Goal: Task Accomplishment & Management: Manage account settings

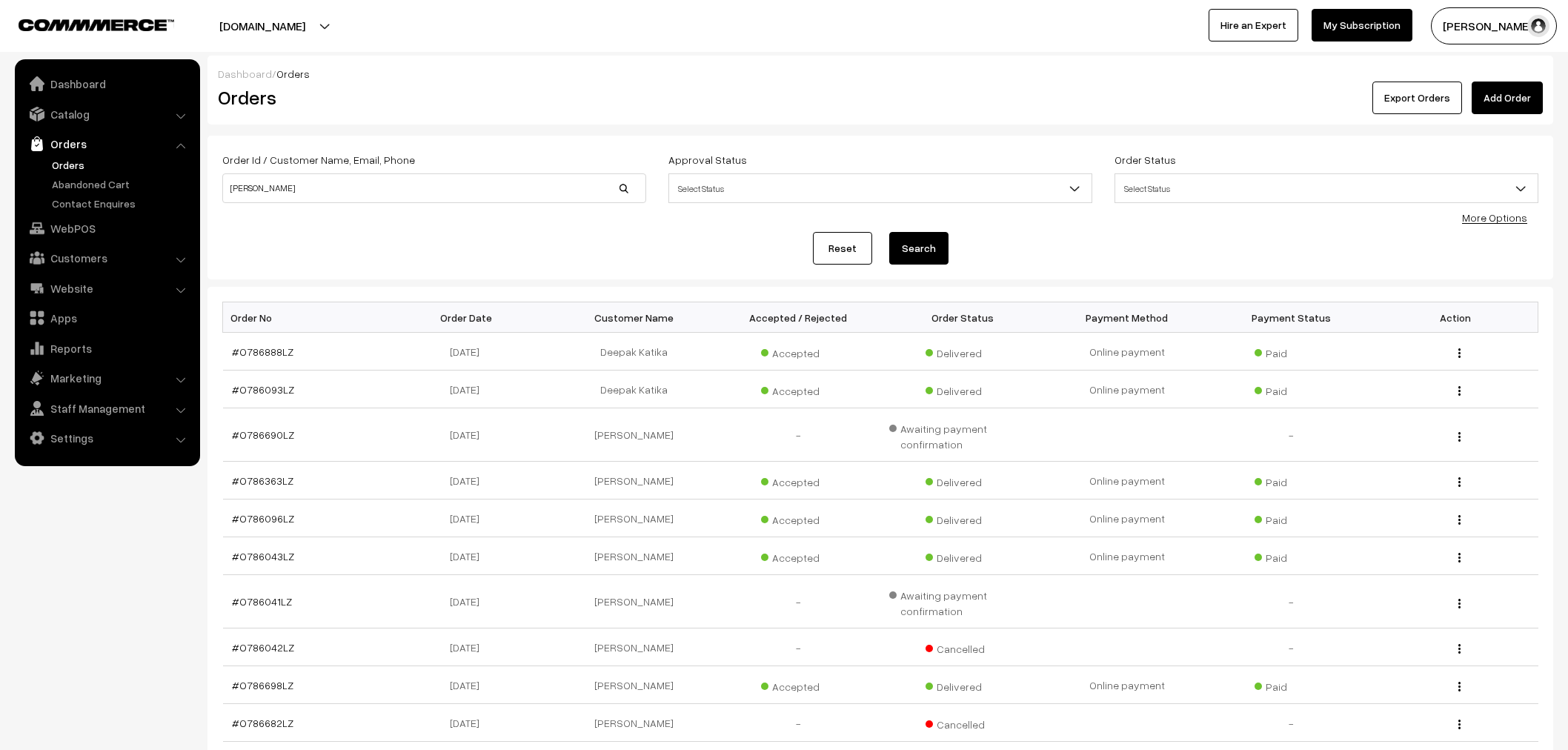
scroll to position [148, 0]
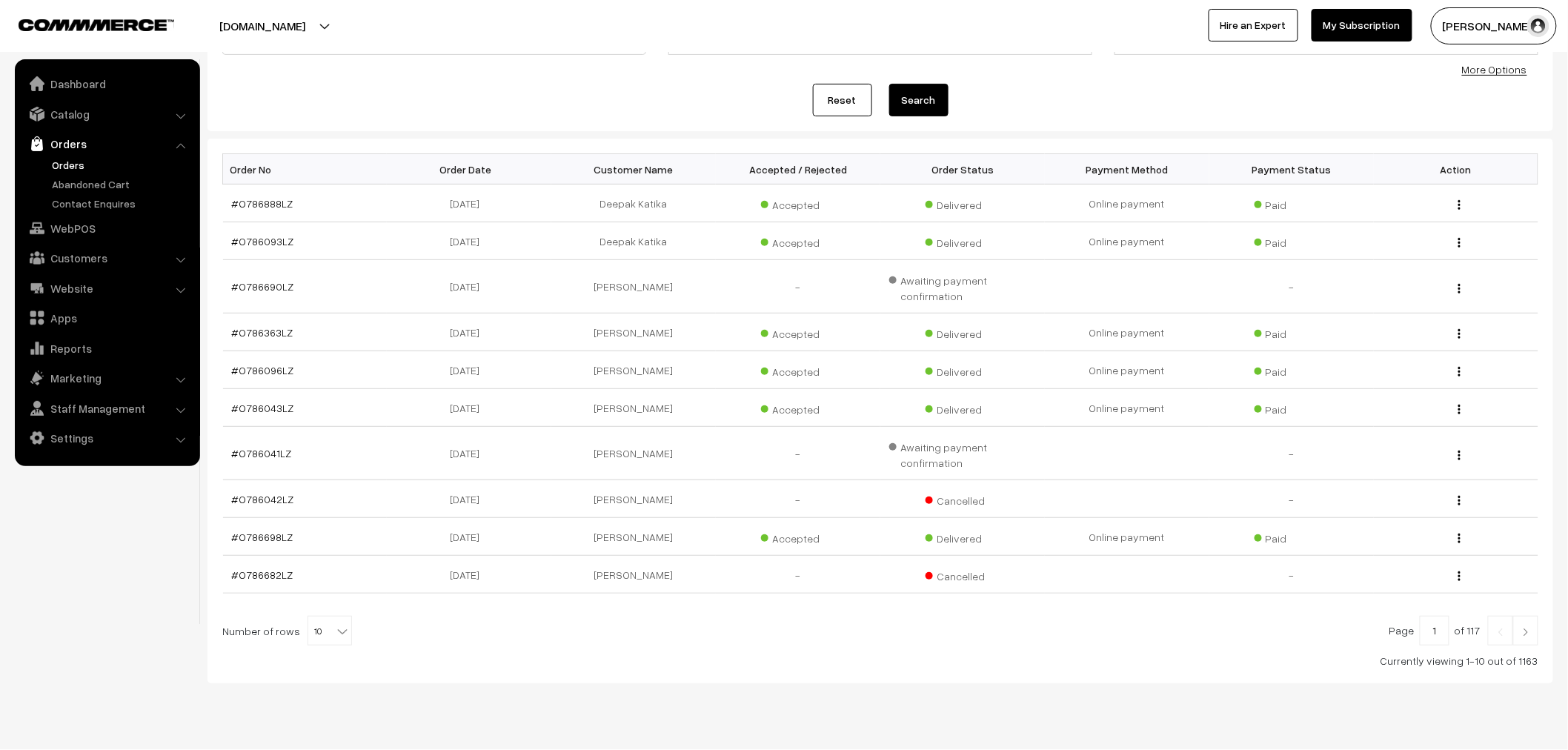
click at [85, 165] on link "Orders" at bounding box center [121, 165] width 147 height 15
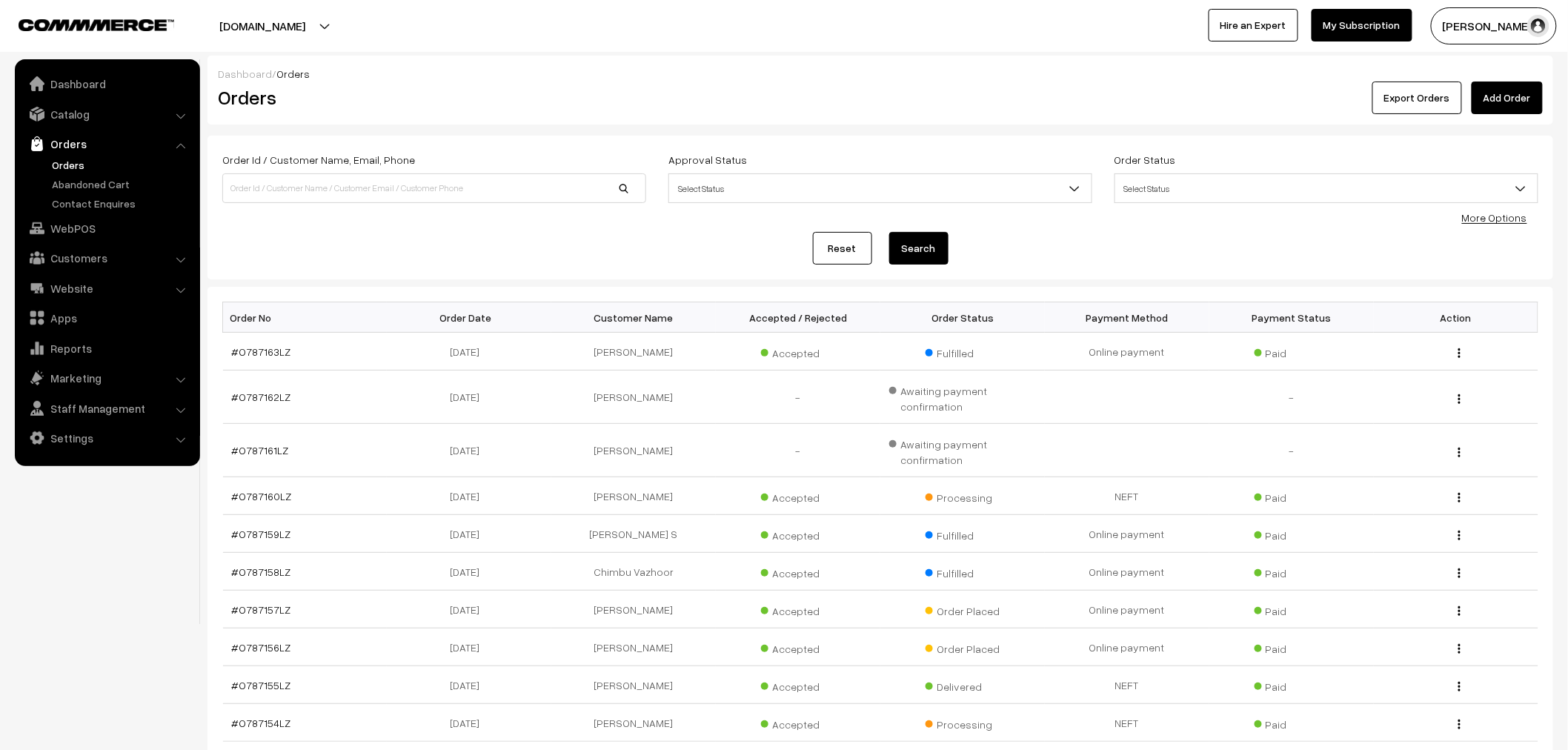
click at [1483, 97] on link "Add Order" at bounding box center [1507, 97] width 71 height 33
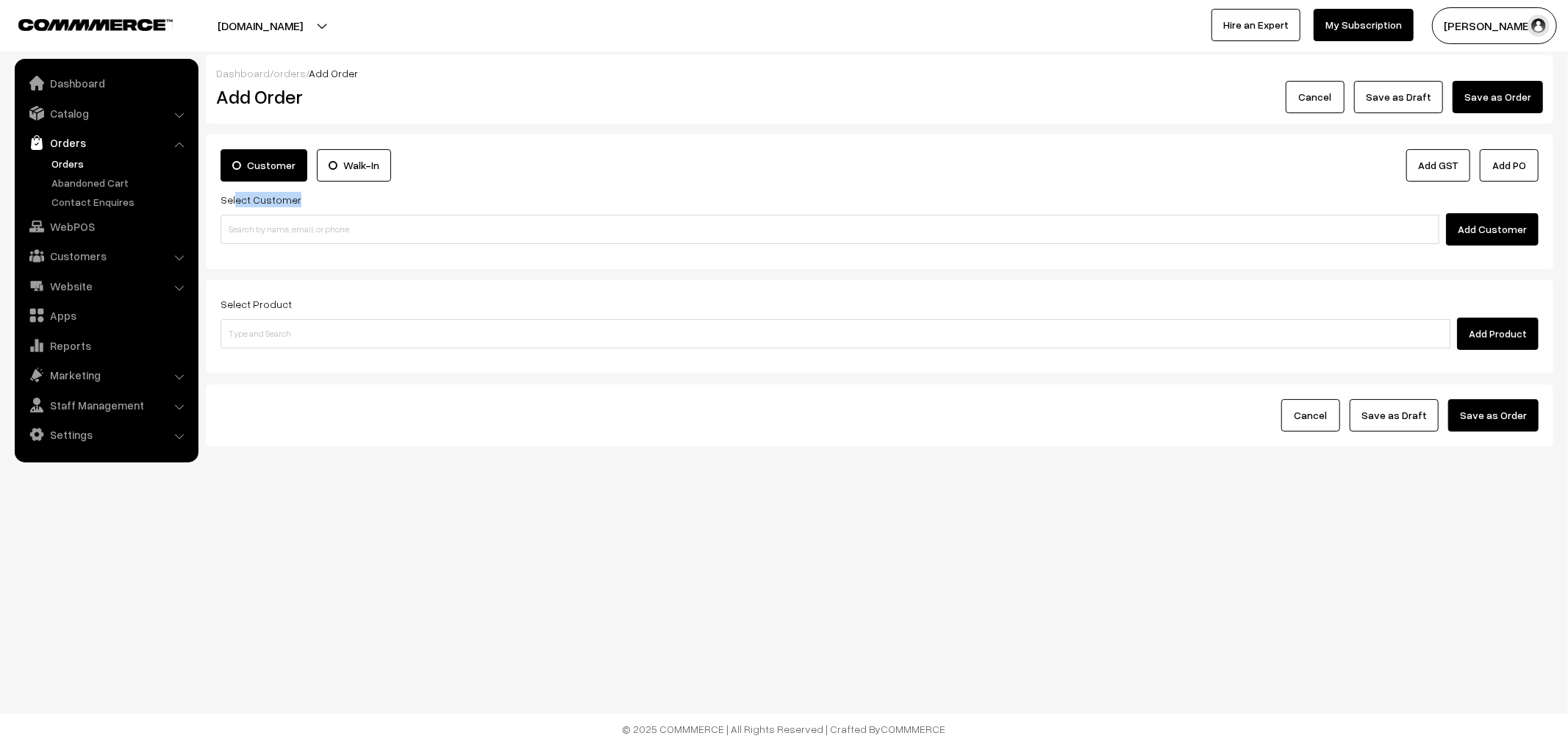
click at [233, 210] on div "Select Customer Add Customer" at bounding box center [880, 218] width 1318 height 55
click at [237, 216] on input at bounding box center [830, 229] width 1219 height 29
paste input "+91 81222 44751"
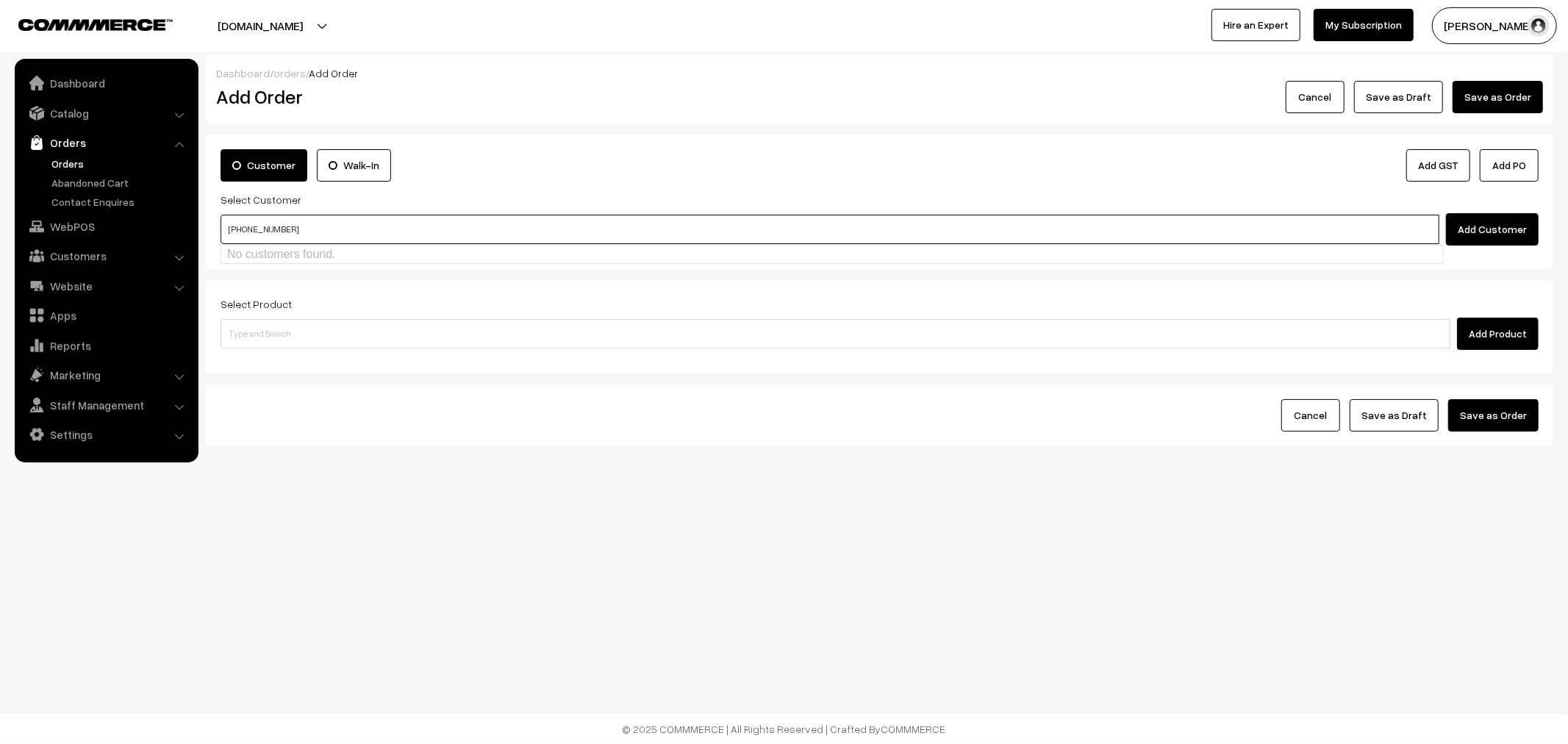
click at [240, 223] on input "+91 81222 44751" at bounding box center [830, 229] width 1219 height 29
click at [246, 229] on input "81222 44751" at bounding box center [830, 229] width 1219 height 29
click at [297, 265] on link "Deepakkumar Gunalan [deepak475121@gmail.com] [8122244751]" at bounding box center [832, 256] width 1222 height 22
type input "8122244751"
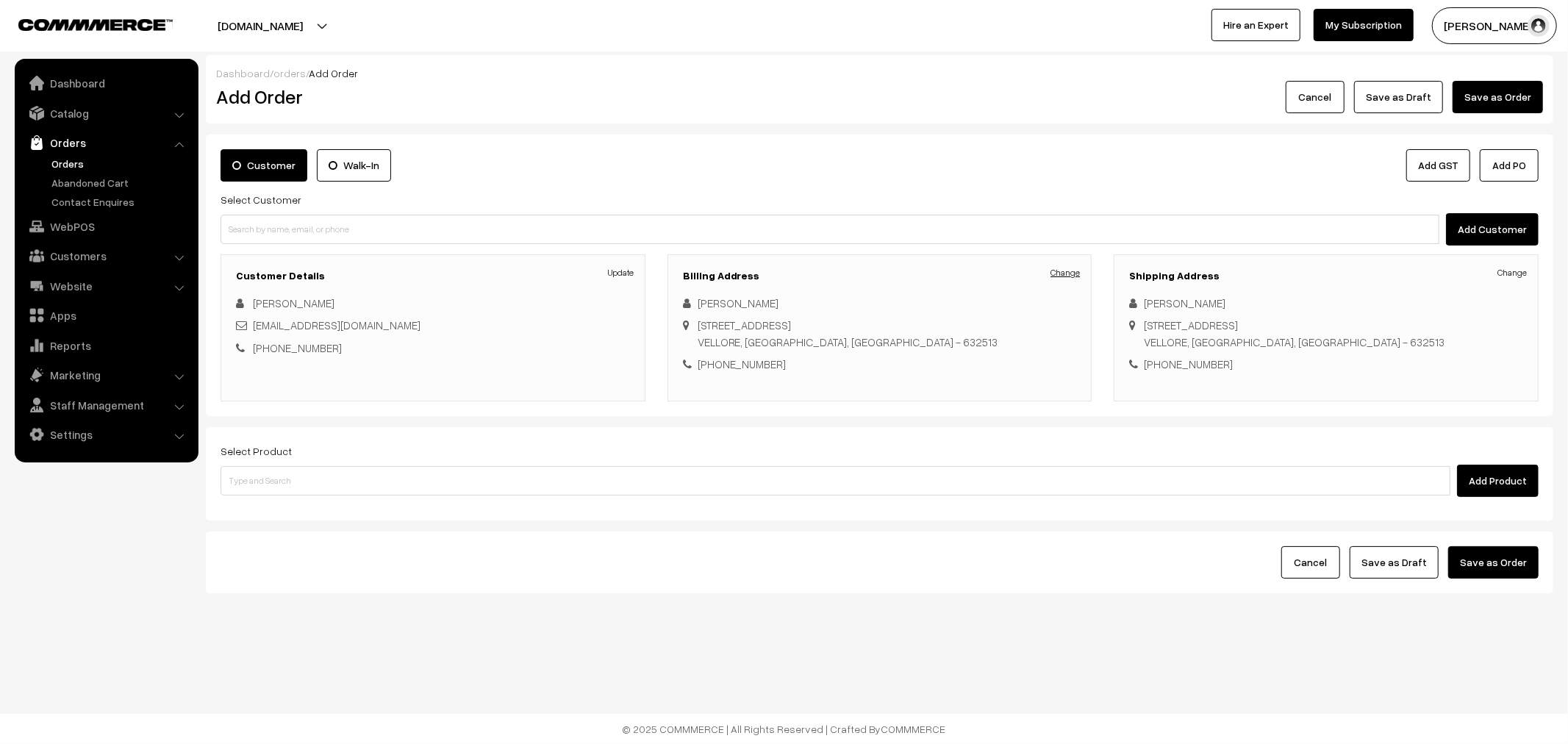
click at [1069, 279] on link "Change" at bounding box center [1065, 273] width 29 height 14
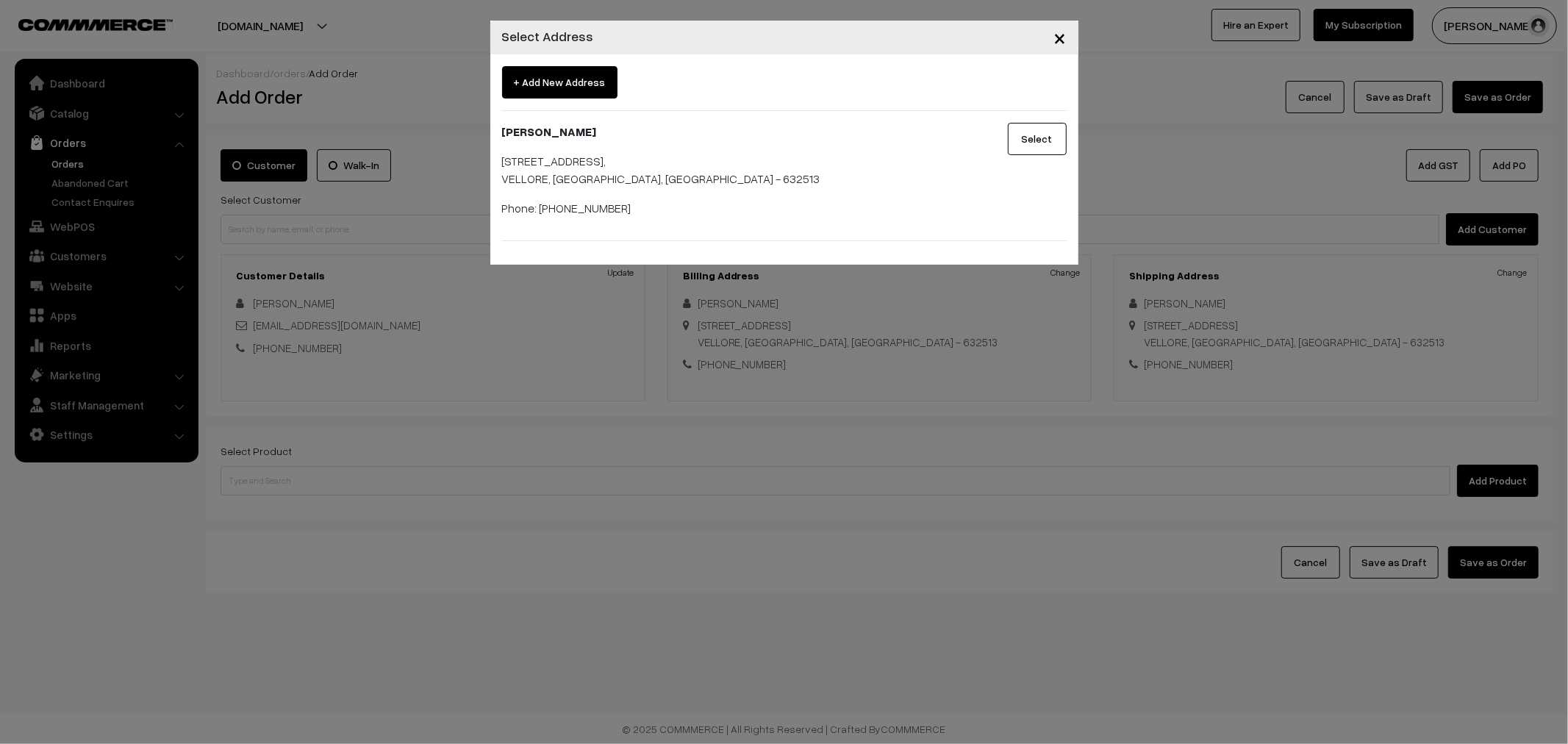
click at [1054, 135] on button "Select" at bounding box center [1037, 139] width 59 height 32
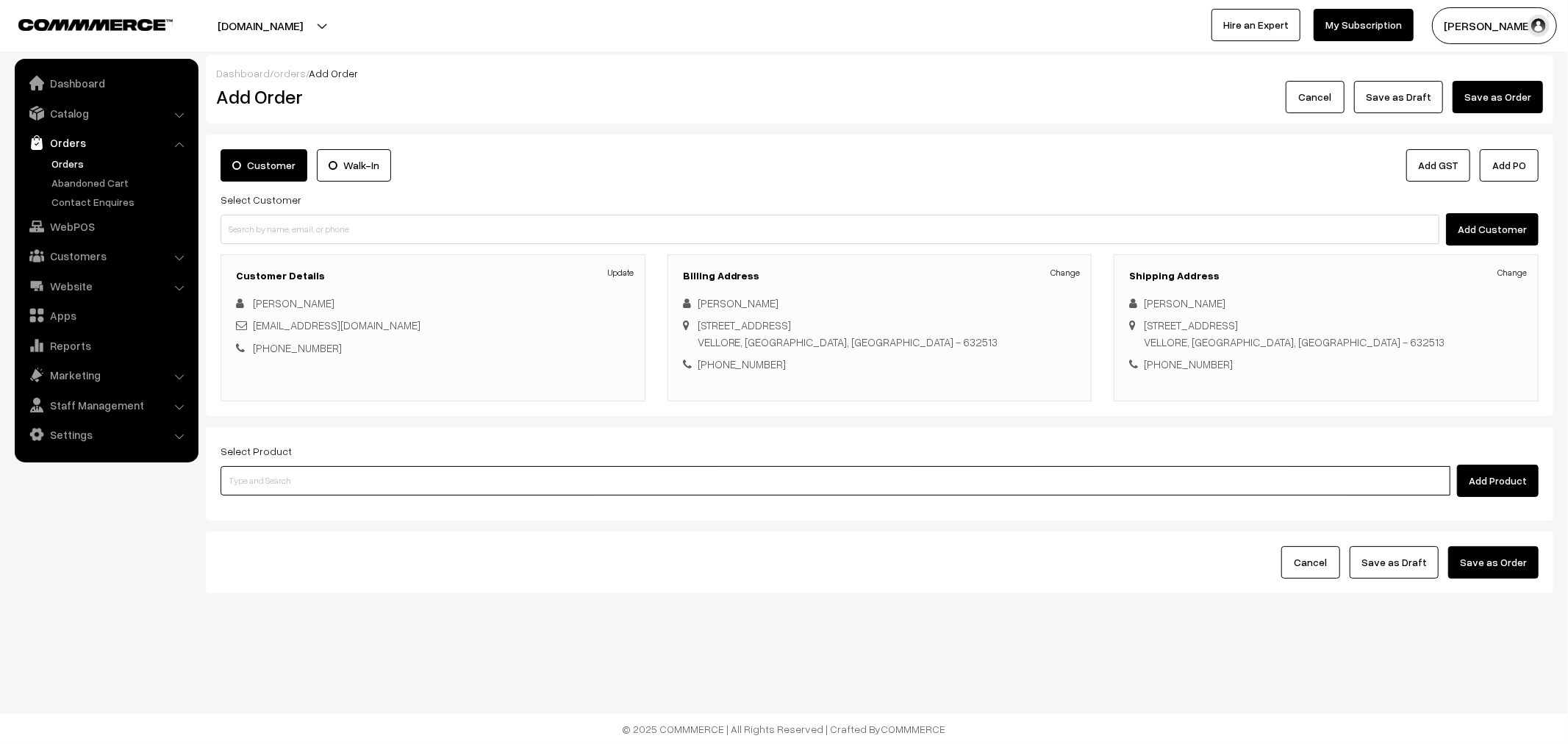
click at [439, 476] on input at bounding box center [835, 480] width 1230 height 29
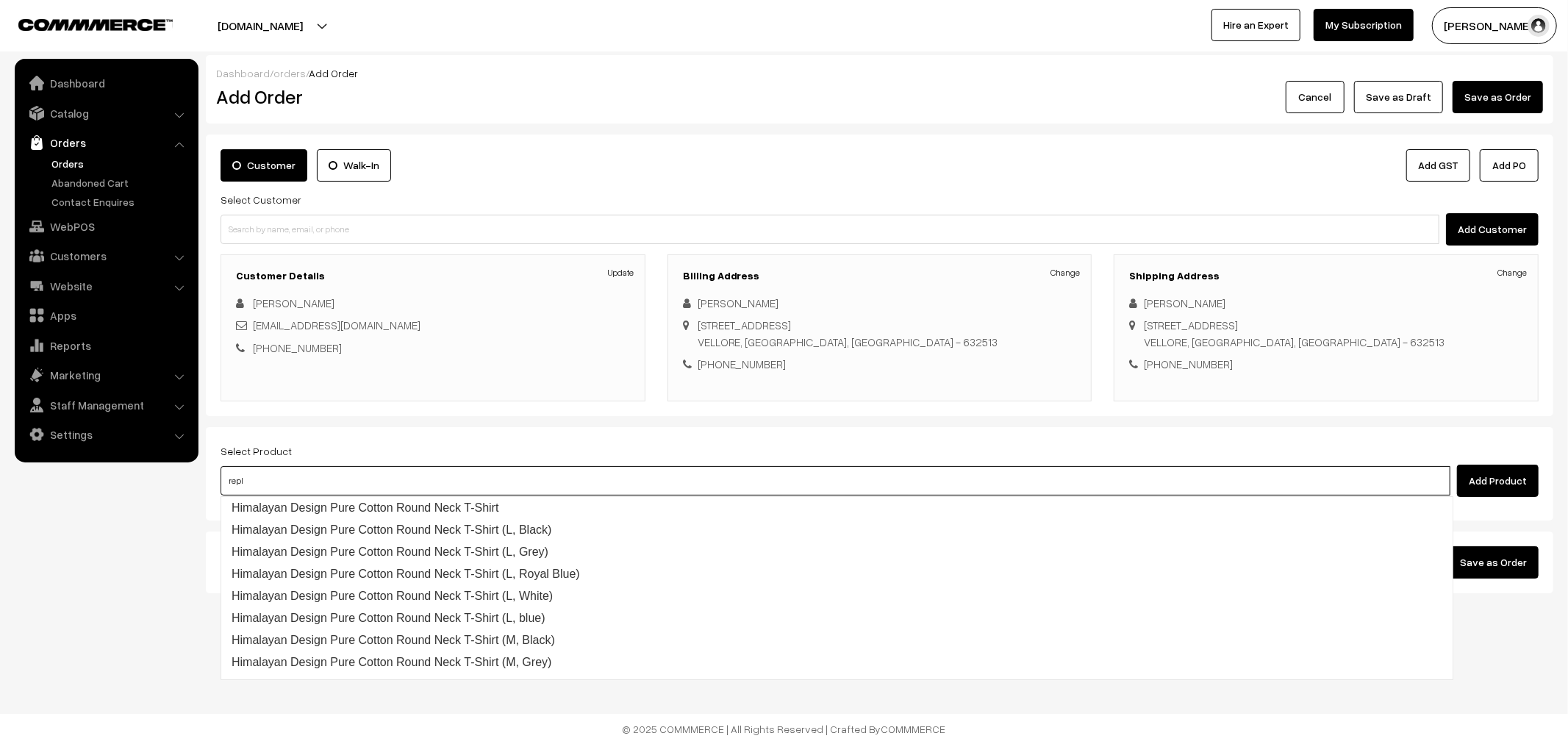
type input "repla"
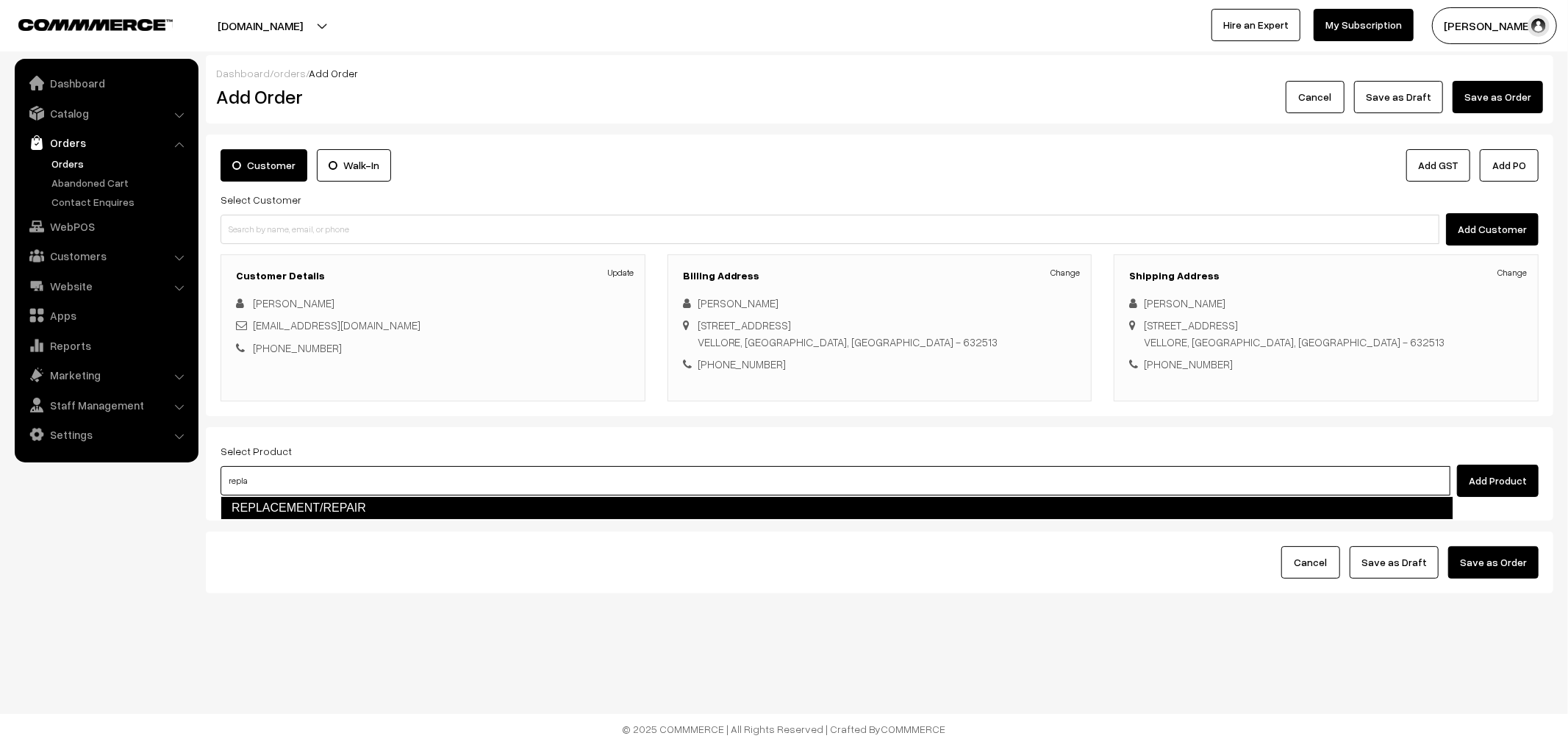
click at [660, 503] on link "REPLACEMENT/REPAIR" at bounding box center [837, 508] width 1233 height 23
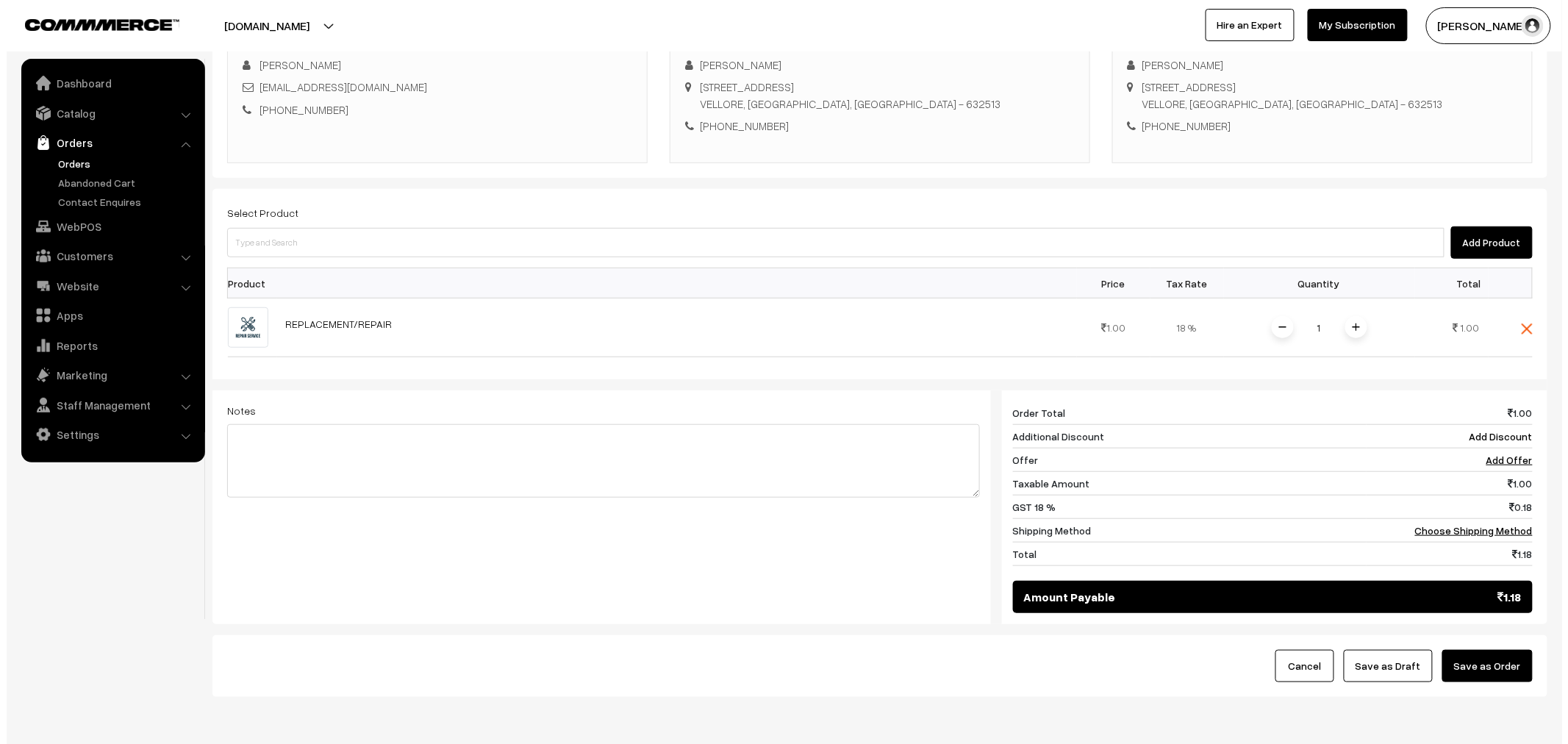
scroll to position [245, 0]
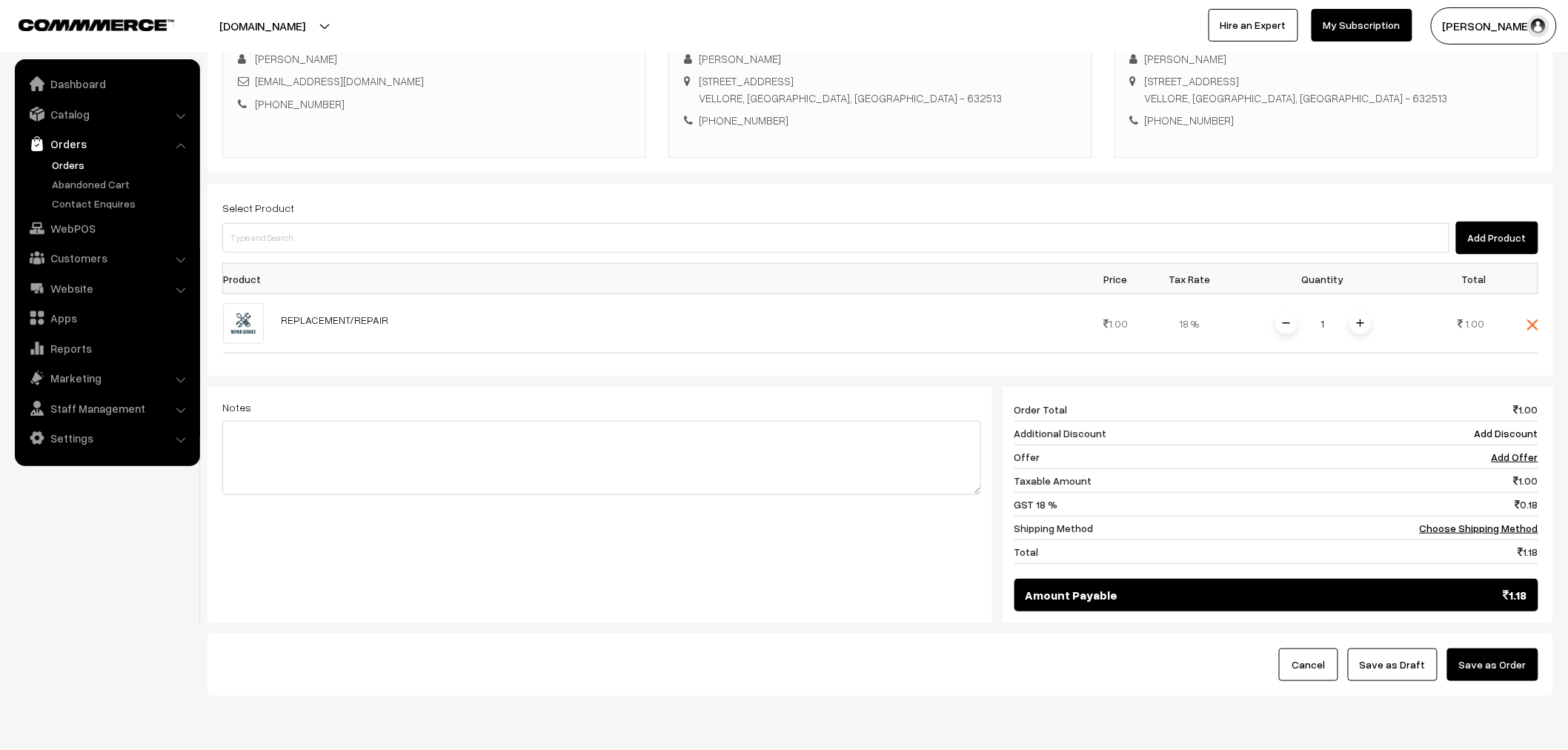
click at [1470, 679] on button "Save as Order" at bounding box center [1493, 664] width 91 height 33
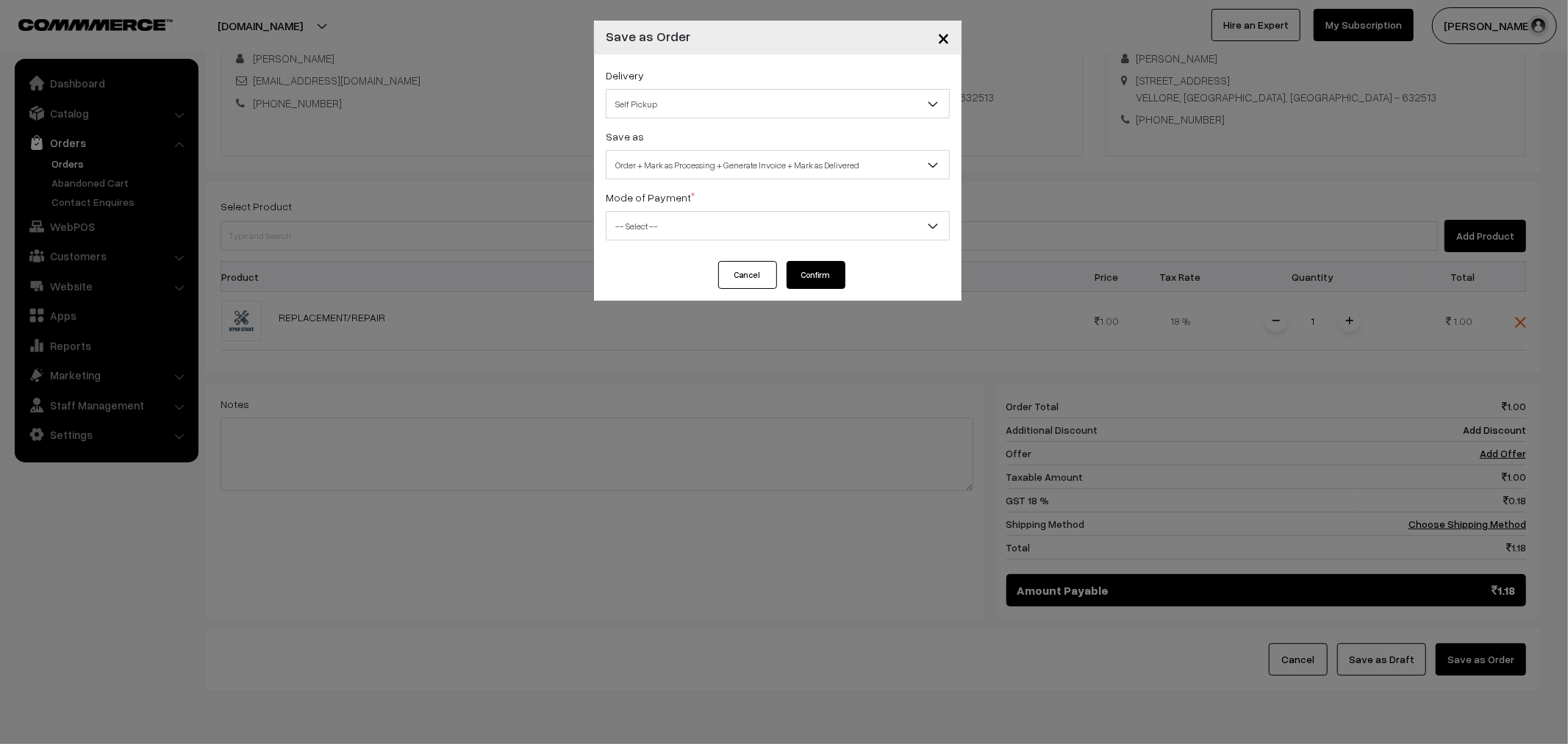
click at [642, 107] on span "Self Pickup" at bounding box center [777, 104] width 343 height 26
click at [650, 89] on span "Self Pickup" at bounding box center [777, 103] width 344 height 29
click at [651, 158] on span "Order + Mark as Processing + Generate Invoice + Mark as Delivered" at bounding box center [777, 165] width 343 height 26
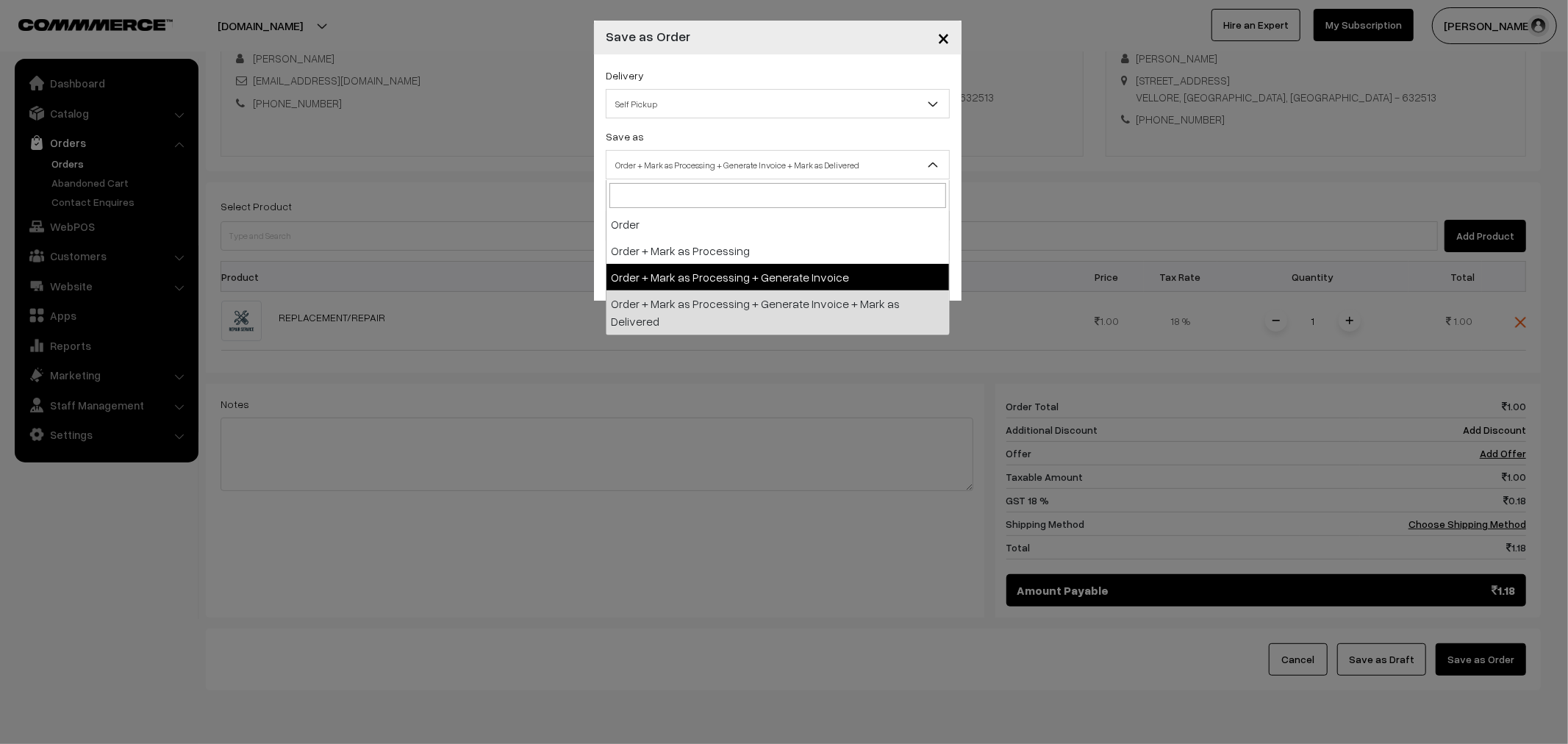
select select "3"
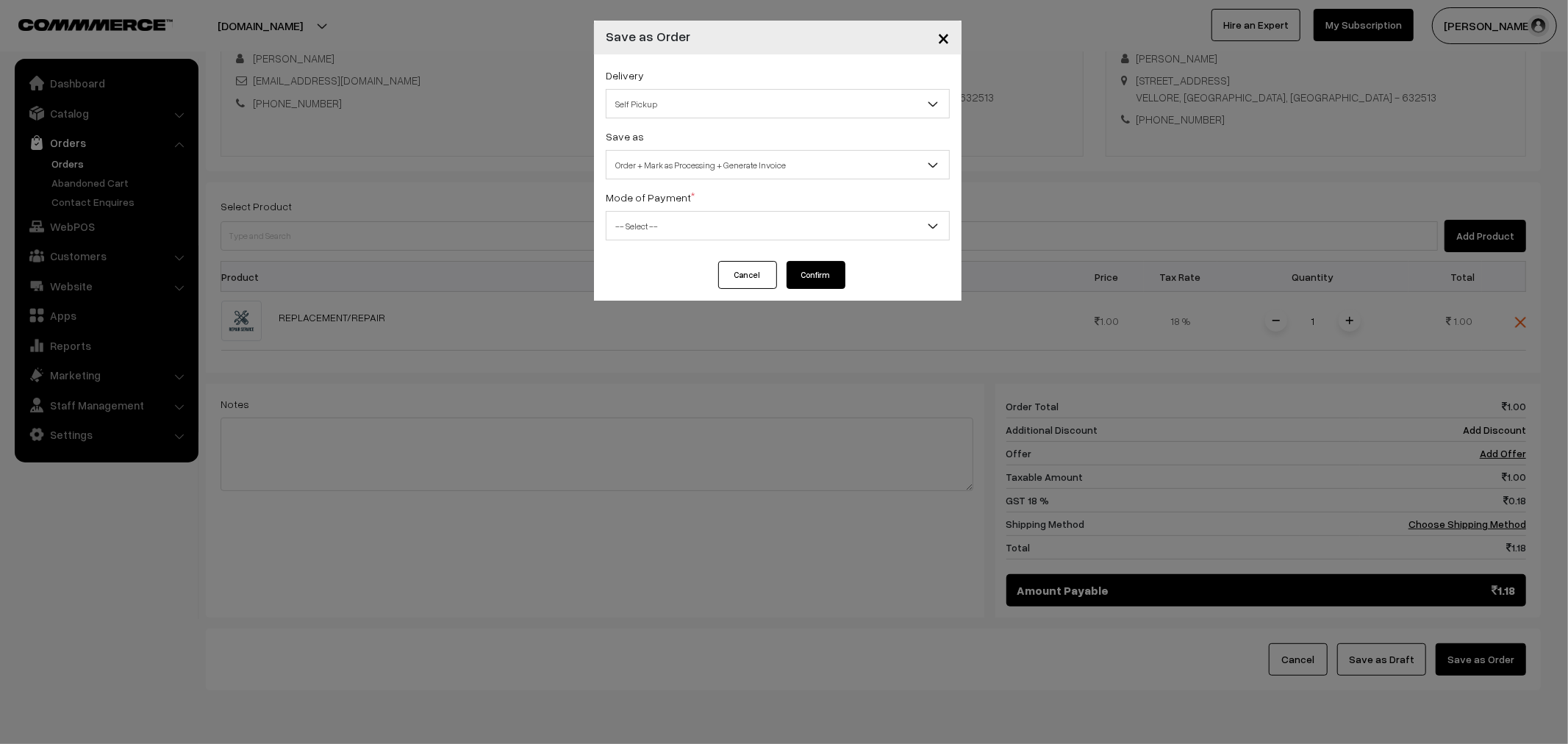
click at [664, 221] on span "-- Select --" at bounding box center [777, 226] width 343 height 26
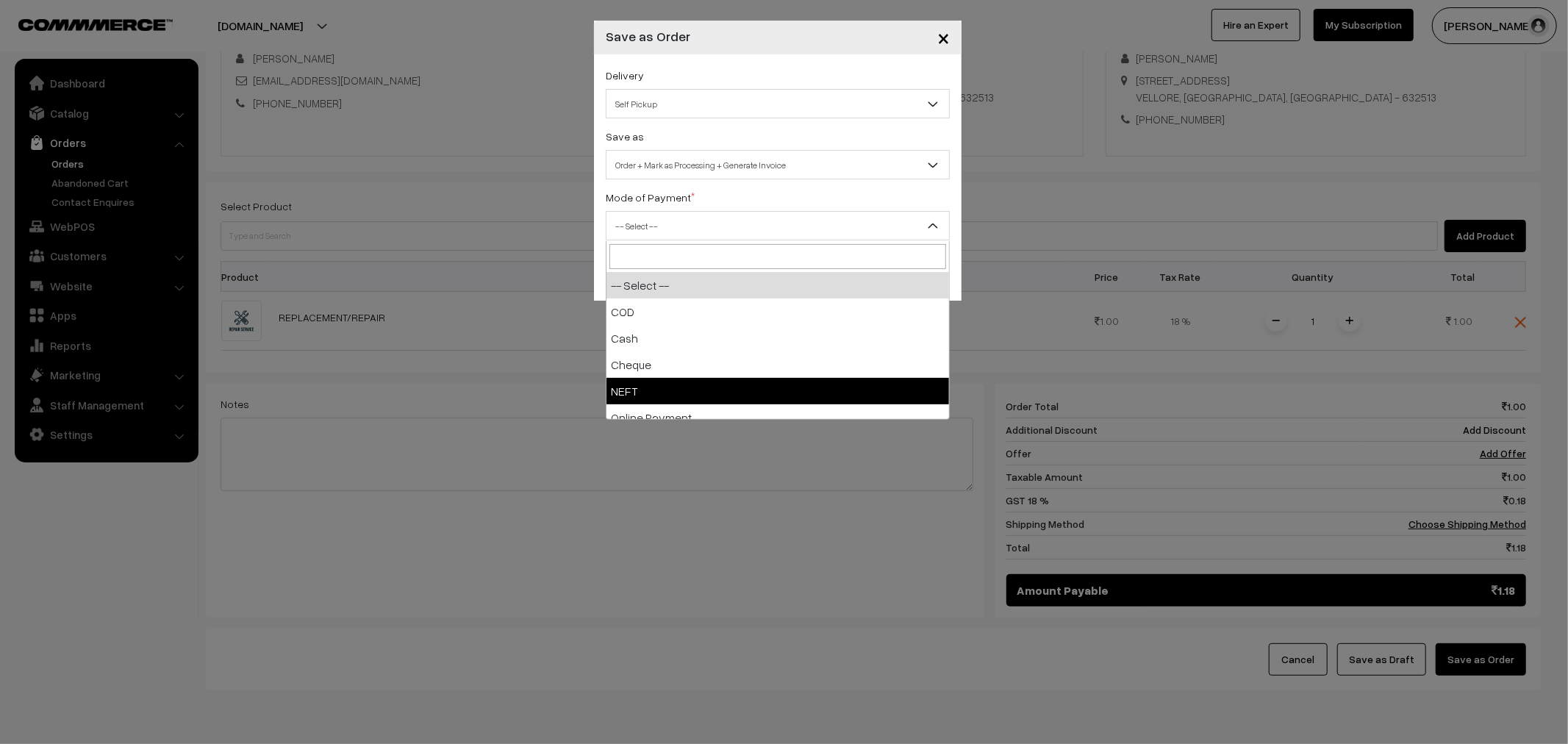
select select "4"
checkbox input "true"
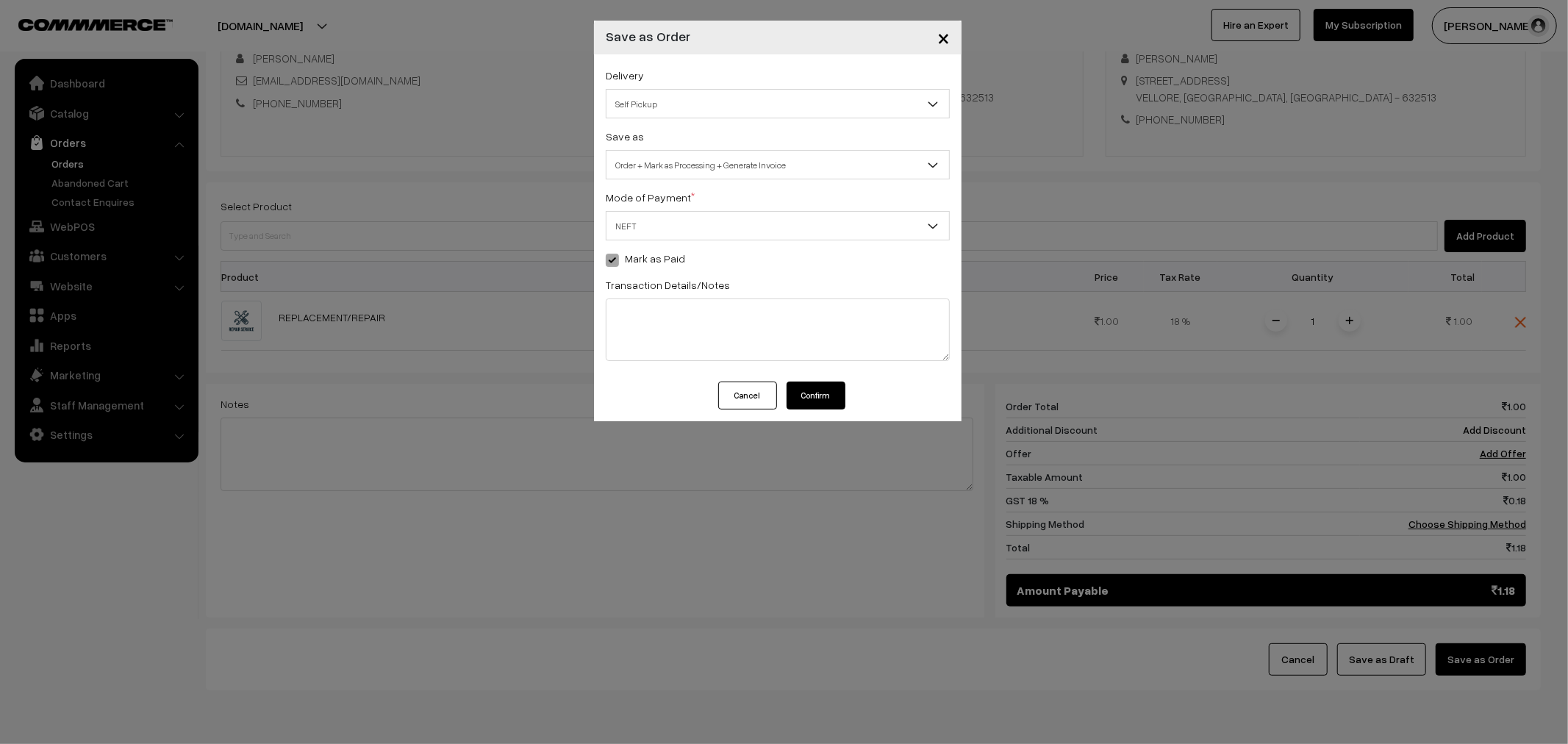
click at [820, 401] on button "Confirm" at bounding box center [816, 395] width 59 height 28
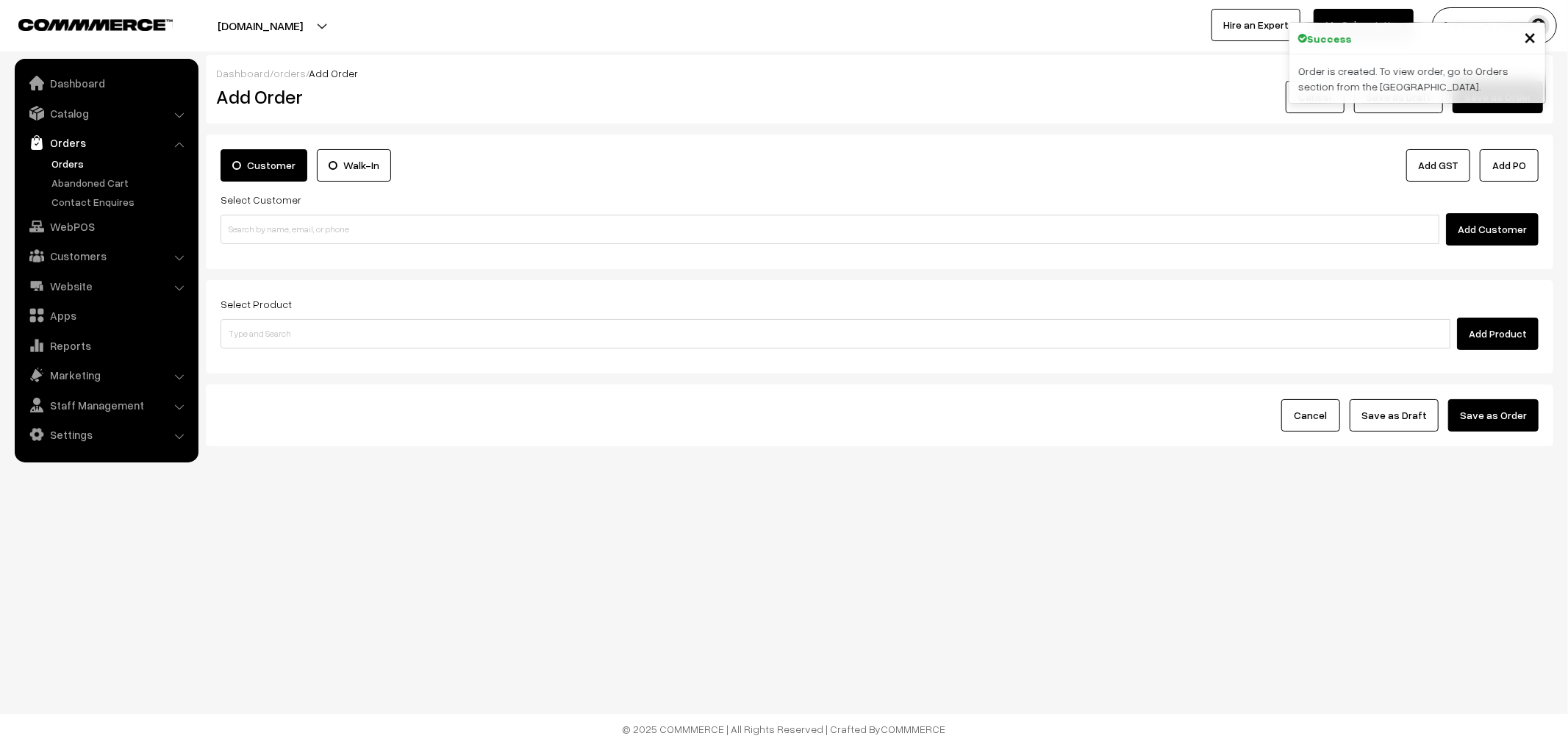
click at [66, 163] on link "Orders" at bounding box center [120, 163] width 145 height 15
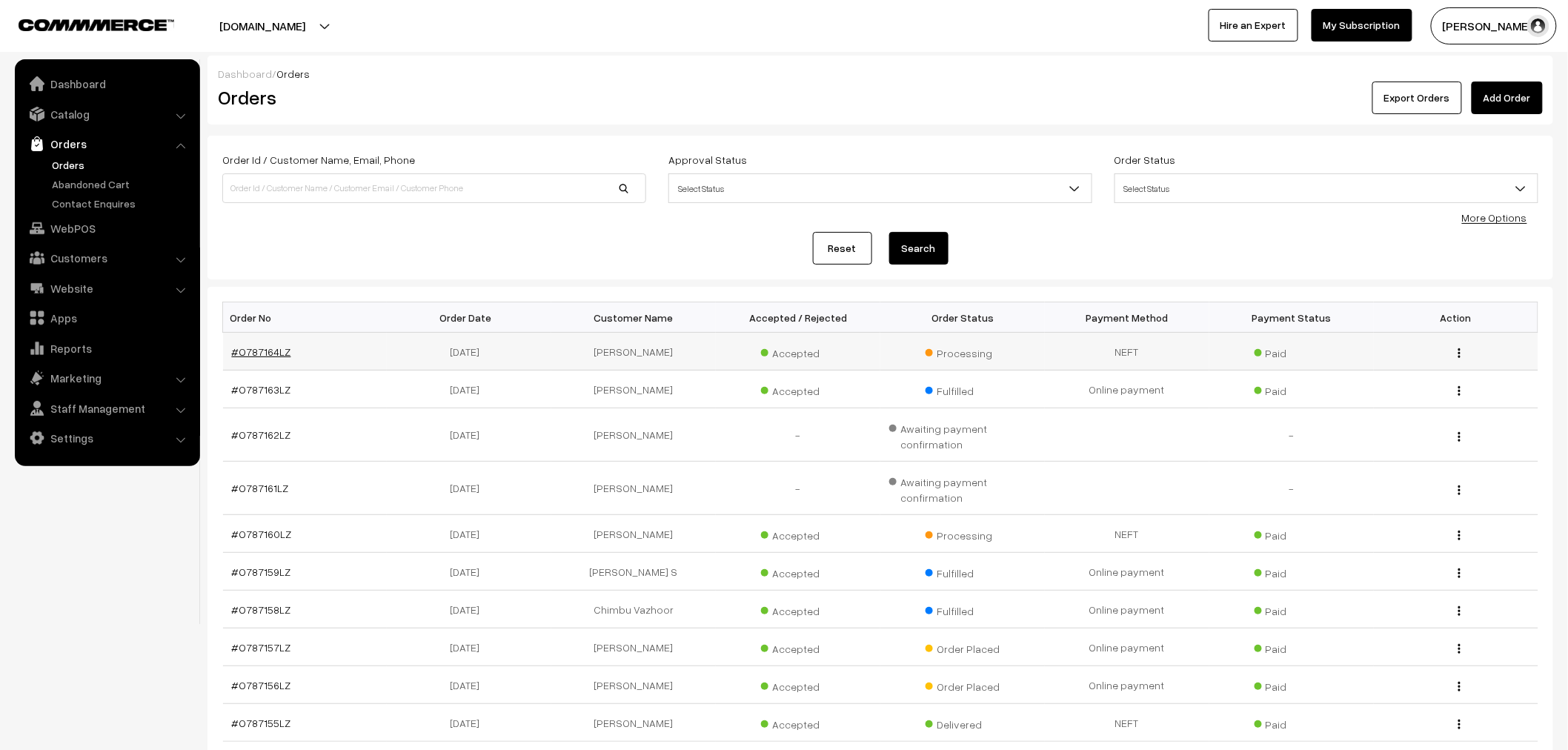
click at [278, 355] on link "#O787164LZ" at bounding box center [261, 351] width 59 height 13
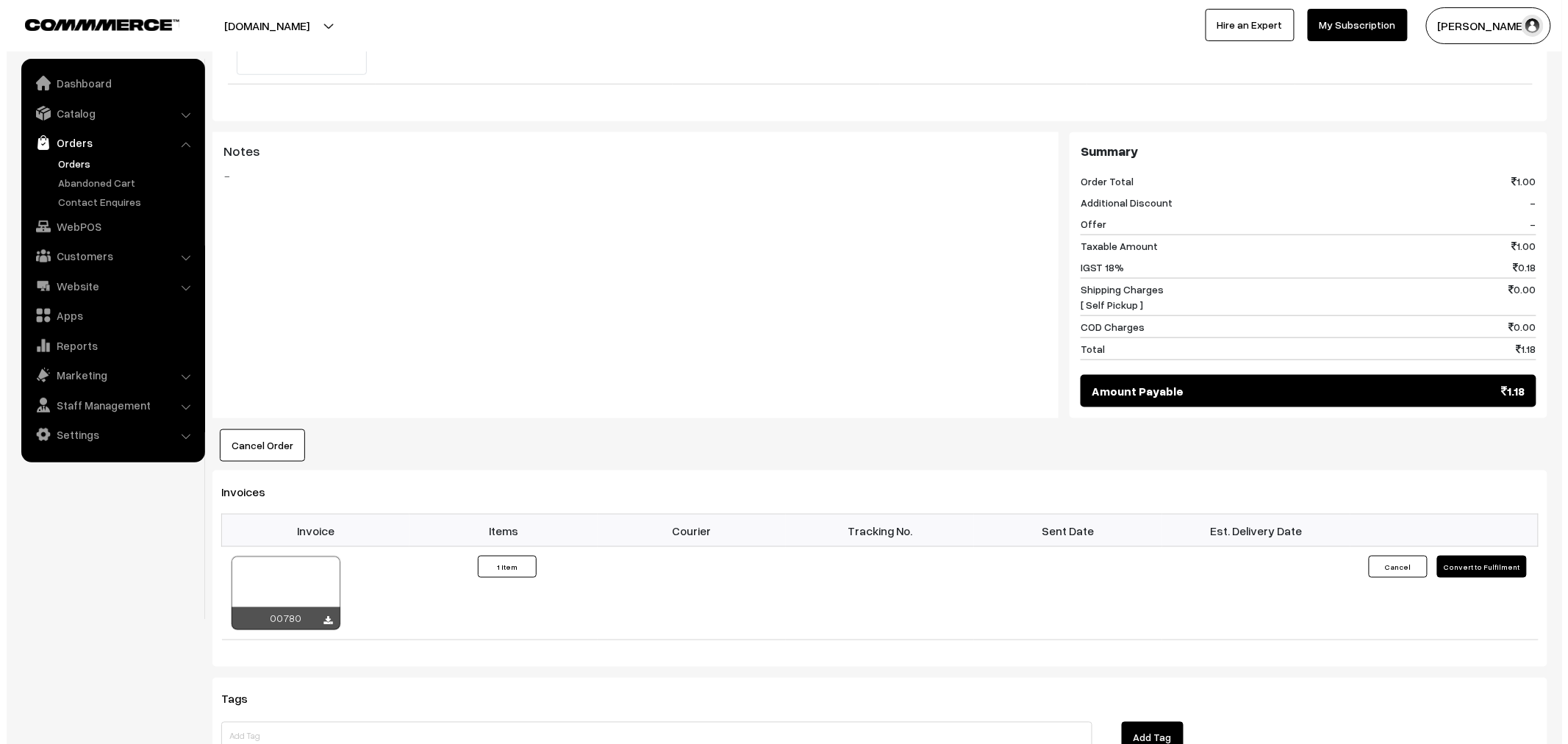
scroll to position [571, 0]
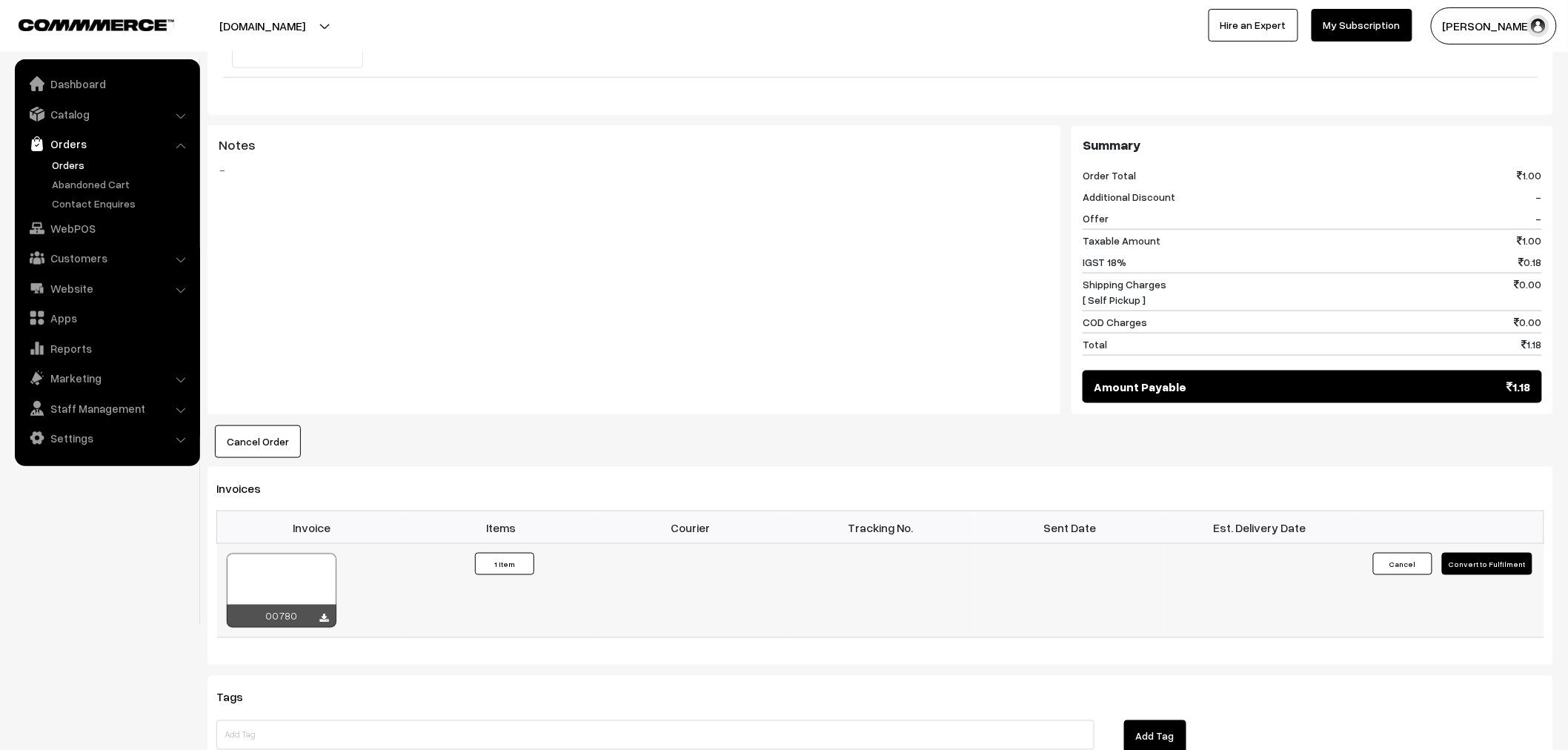
click at [1504, 562] on button "Convert to Fulfilment" at bounding box center [1487, 563] width 90 height 22
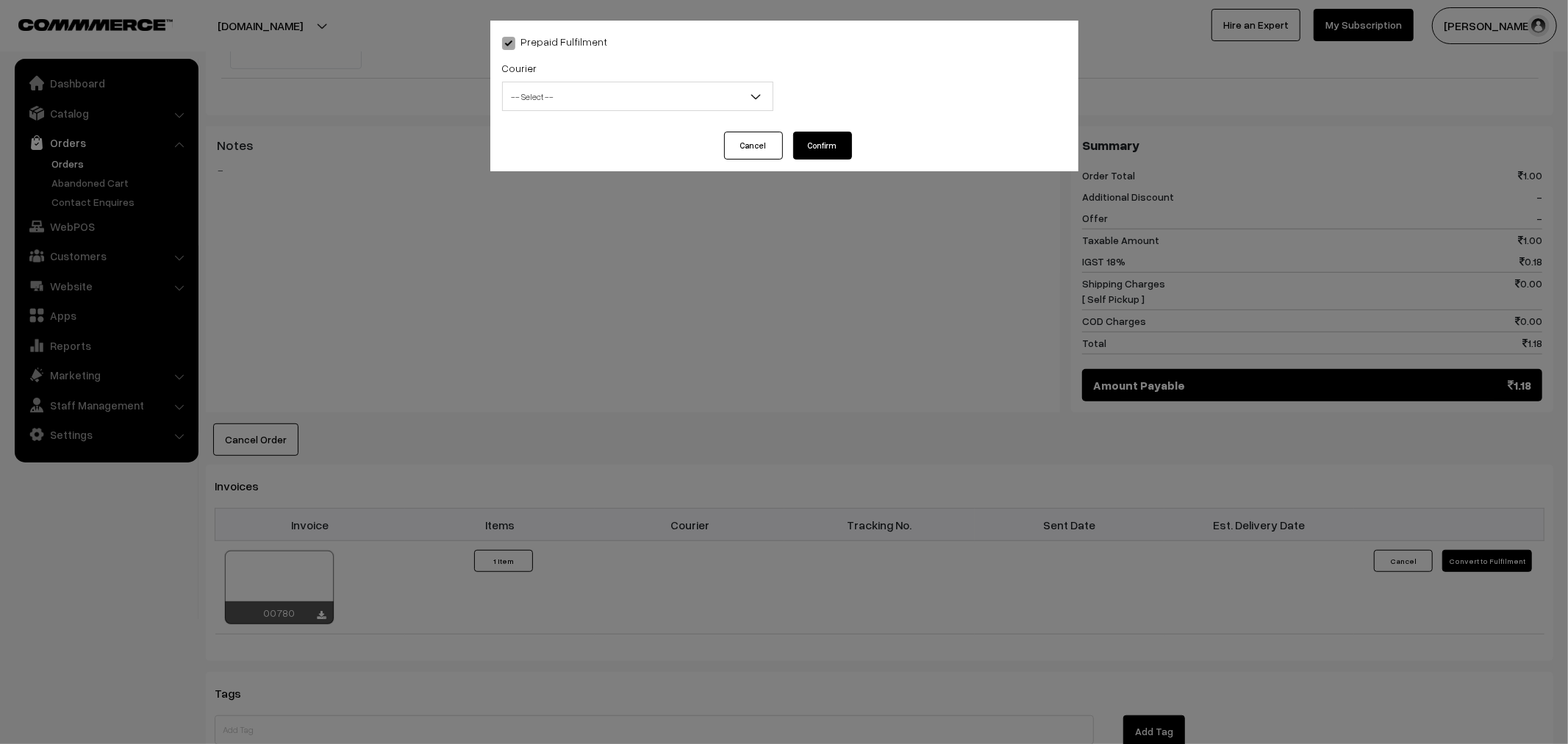
click at [606, 96] on span "-- Select --" at bounding box center [638, 96] width 270 height 26
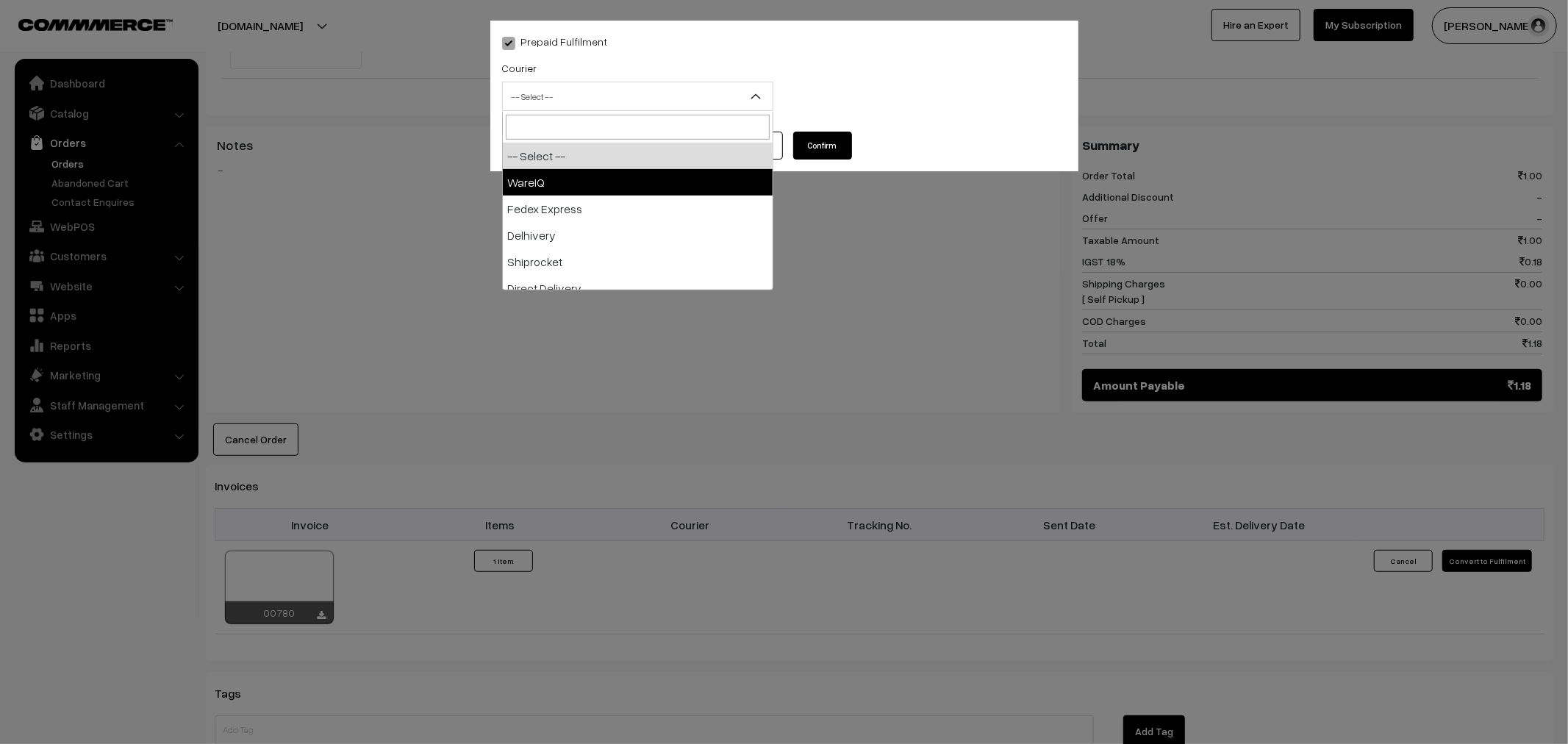
select select "1"
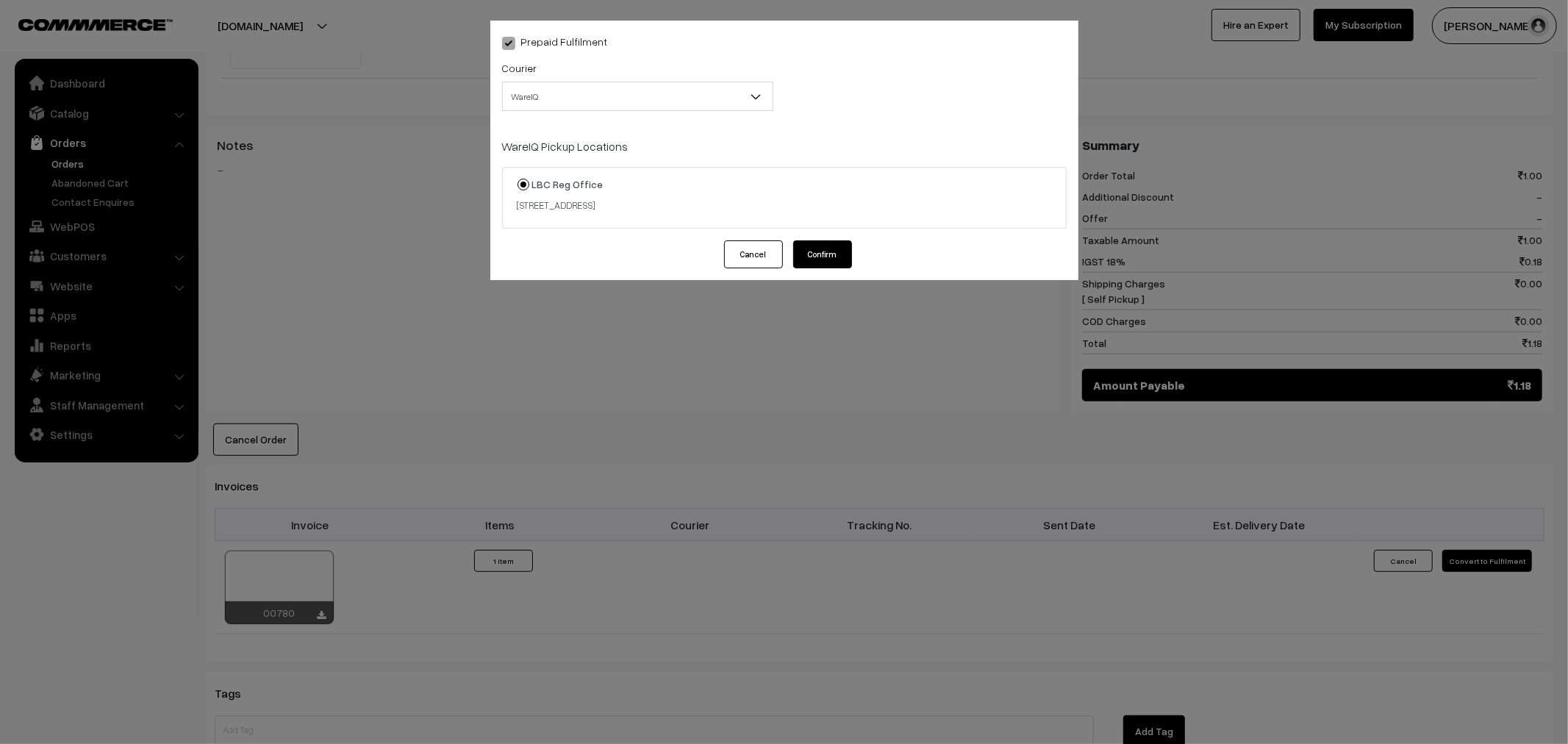
click at [842, 243] on button "Confirm" at bounding box center [822, 254] width 59 height 28
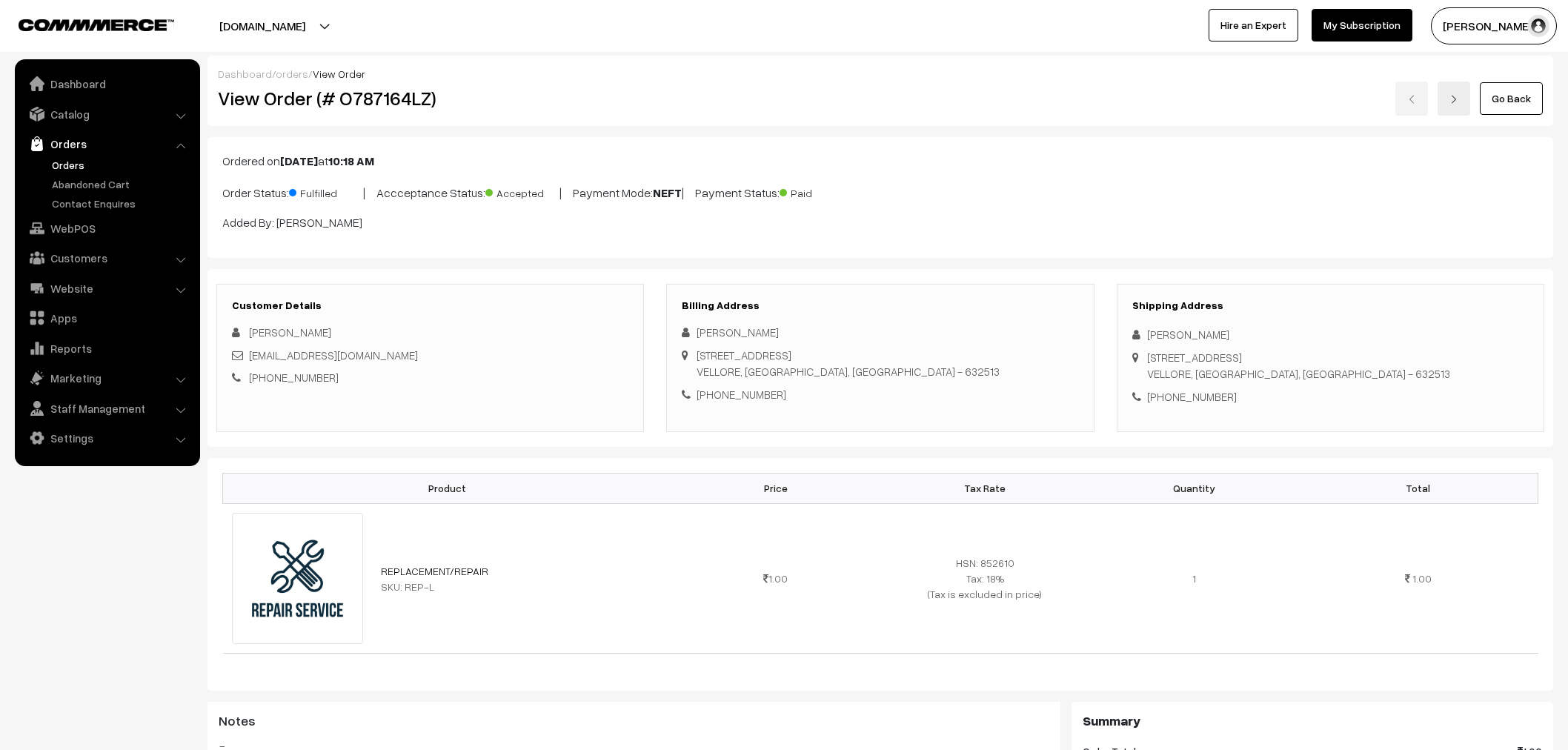
scroll to position [575, 0]
